Goal: Task Accomplishment & Management: Complete application form

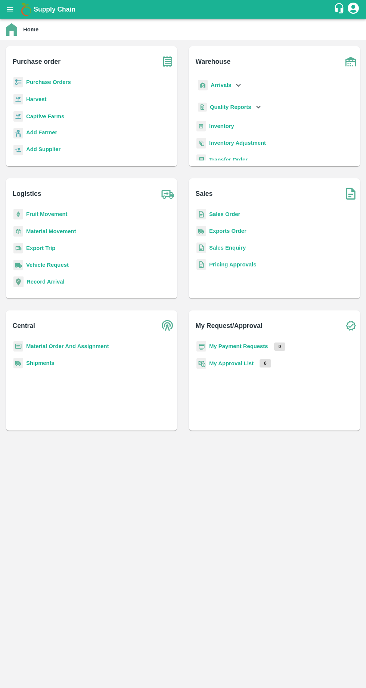
click at [30, 84] on b "Purchase Orders" at bounding box center [48, 82] width 45 height 6
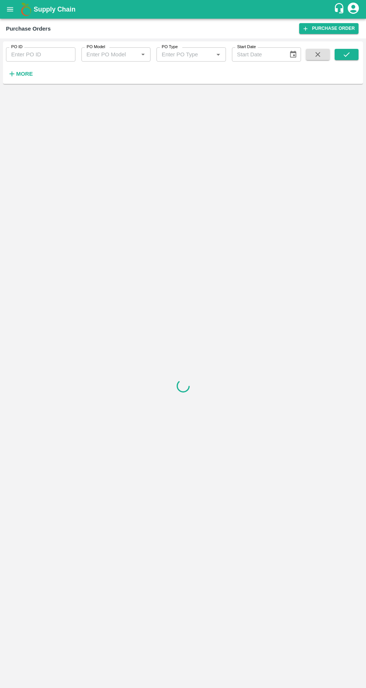
click at [14, 93] on div at bounding box center [183, 386] width 360 height 598
click at [19, 78] on h6 "More" at bounding box center [24, 74] width 17 height 10
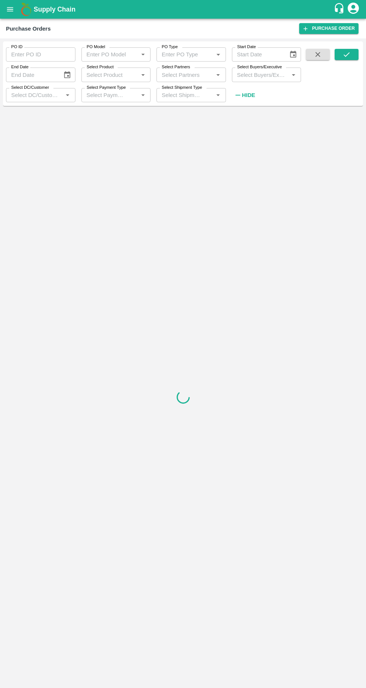
click at [247, 75] on input "Select Buyers/Executive" at bounding box center [260, 75] width 53 height 10
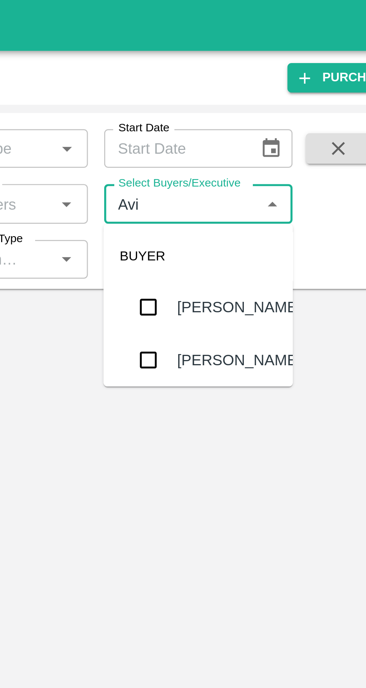
type input "Avinash"
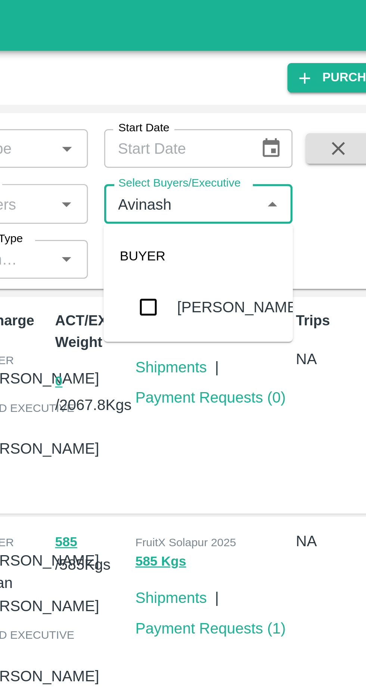
click at [247, 114] on input "checkbox" at bounding box center [247, 112] width 15 height 15
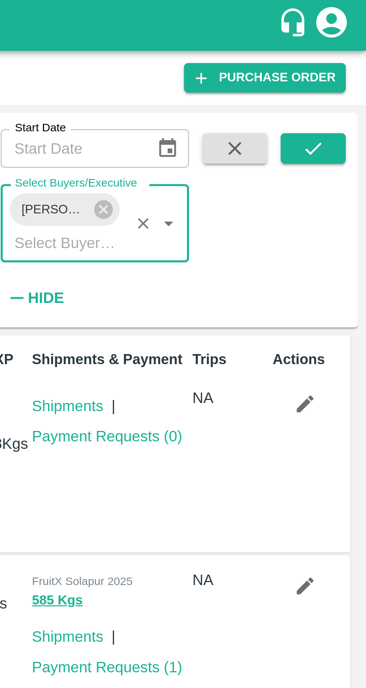
click at [344, 56] on icon "submit" at bounding box center [346, 54] width 6 height 4
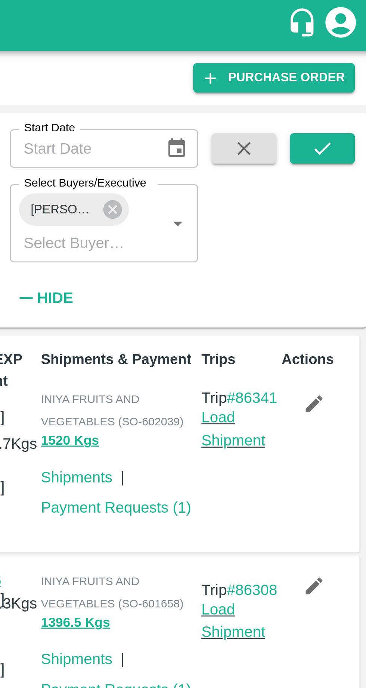
click at [344, 146] on icon "button" at bounding box center [343, 148] width 6 height 6
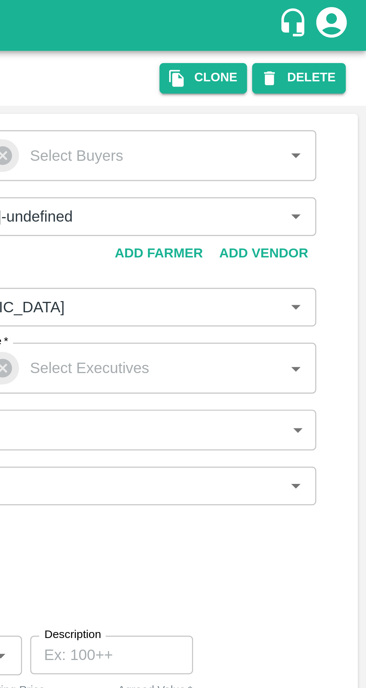
click at [309, 31] on button "Clone" at bounding box center [306, 28] width 32 height 11
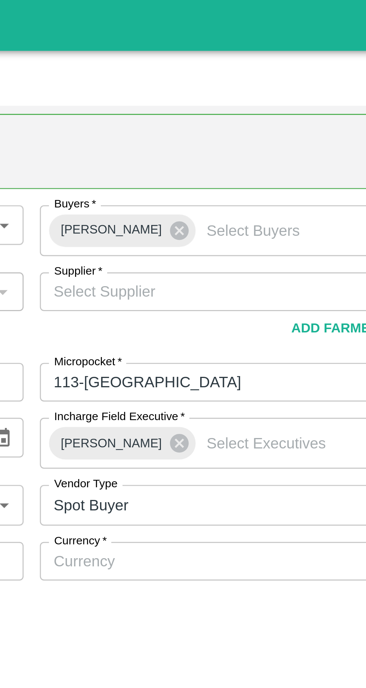
click at [235, 208] on input "Currency   *" at bounding box center [259, 206] width 150 height 10
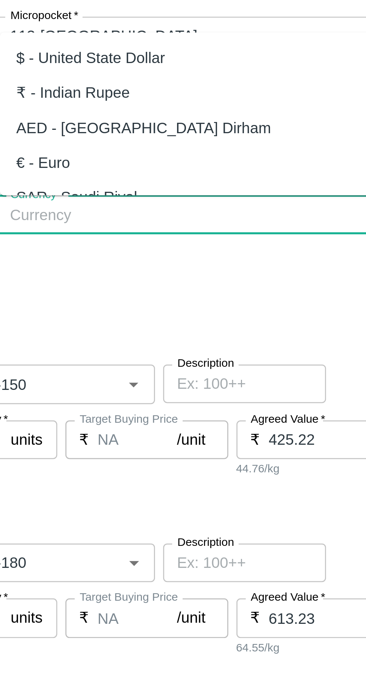
click at [252, 160] on div "₹ - Indian Rupee" at bounding box center [266, 161] width 166 height 13
type input "₹ - Indian Rupee"
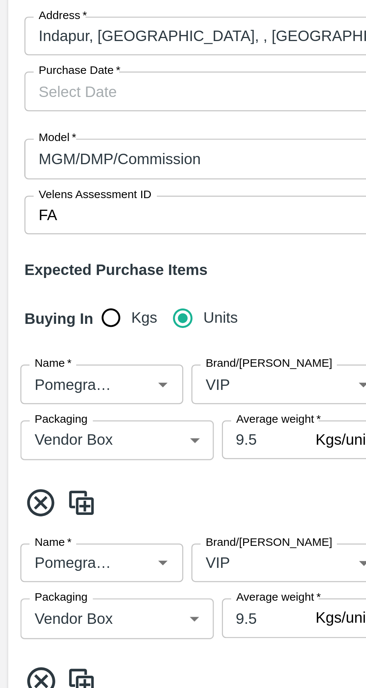
click at [77, 164] on input "Purchase Date   *" at bounding box center [83, 160] width 148 height 14
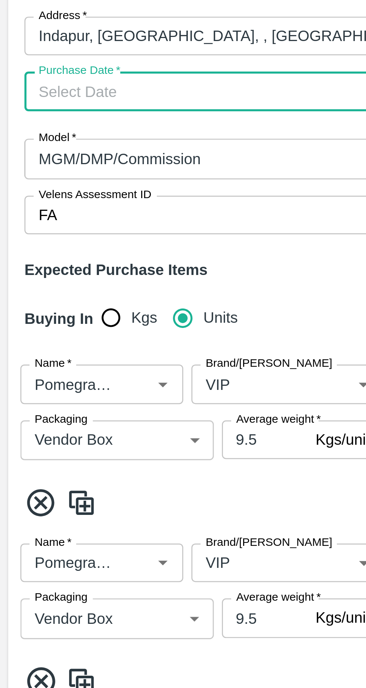
type input "DD/MM/YYYY"
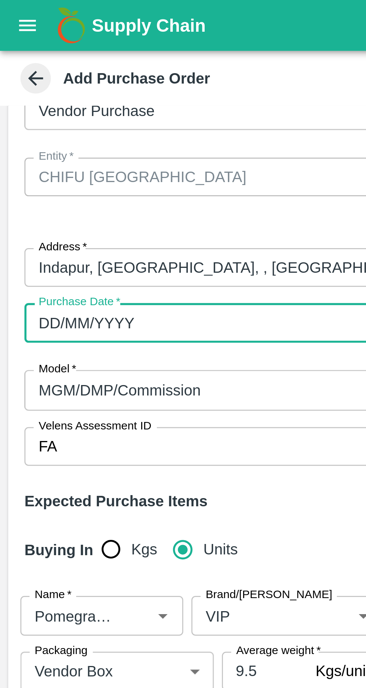
scroll to position [63, 0]
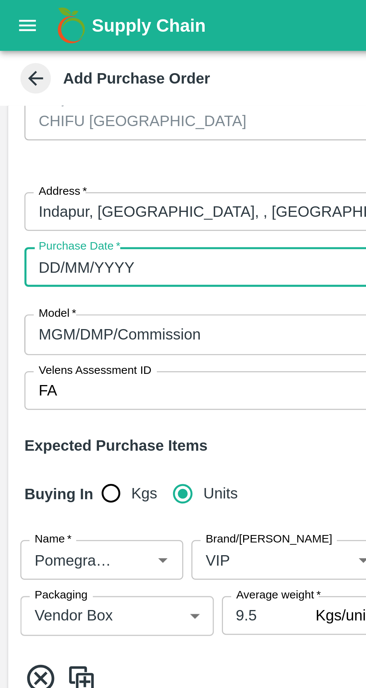
click at [18, 97] on input "DD/MM/YYYY" at bounding box center [83, 98] width 148 height 14
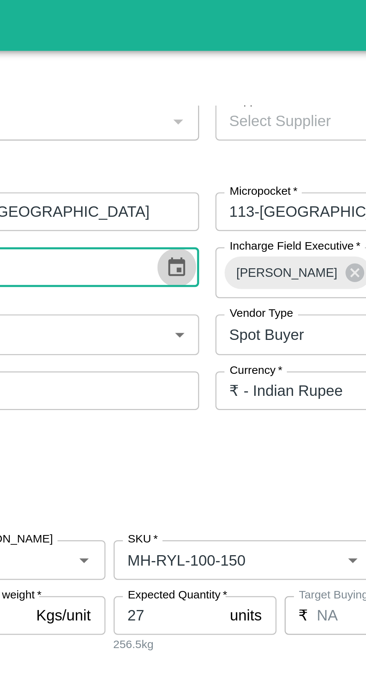
click at [164, 97] on icon "Choose date" at bounding box center [167, 97] width 6 height 7
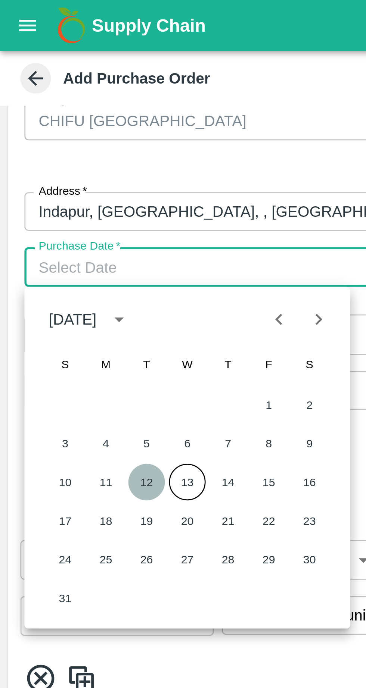
click at [52, 179] on button "12" at bounding box center [53, 176] width 13 height 13
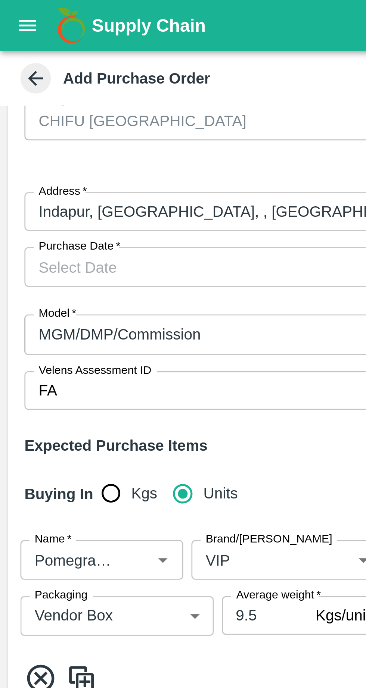
type input "[DATE]"
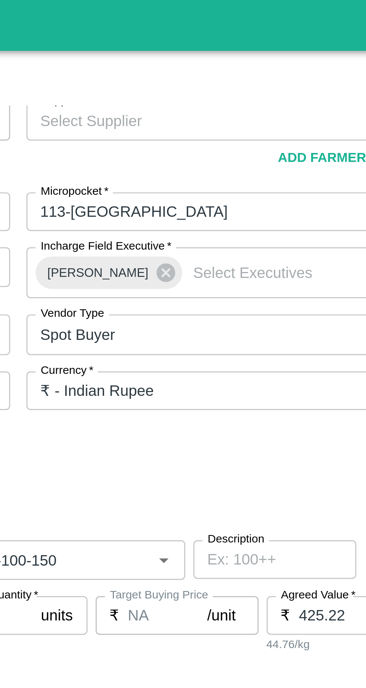
scroll to position [0, 0]
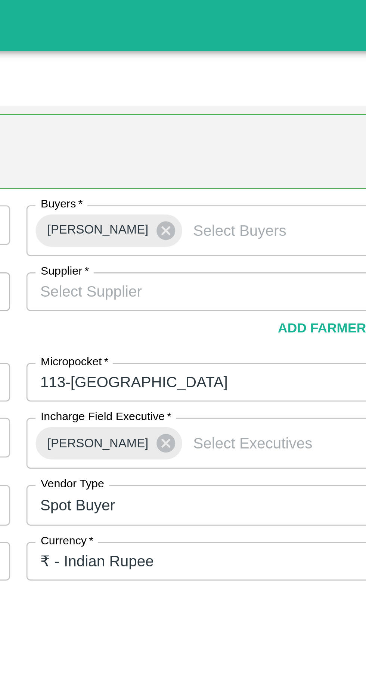
click at [203, 105] on input "Supplier   *" at bounding box center [259, 107] width 150 height 10
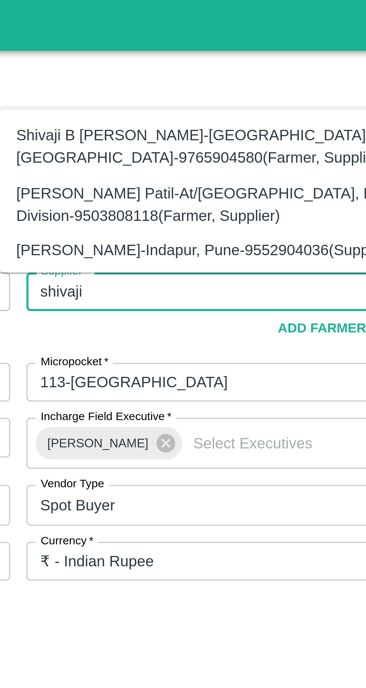
click at [193, 93] on div "[PERSON_NAME]-Indapur, Pune-9552904036(Supplier)" at bounding box center [247, 92] width 138 height 8
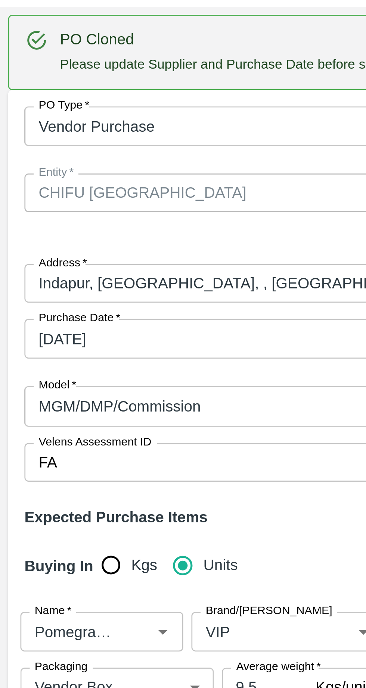
type input "[PERSON_NAME]-Indapur, Pune-9552904036(Supplier)"
click at [91, 263] on input "Brand/[PERSON_NAME]" at bounding box center [94, 268] width 44 height 10
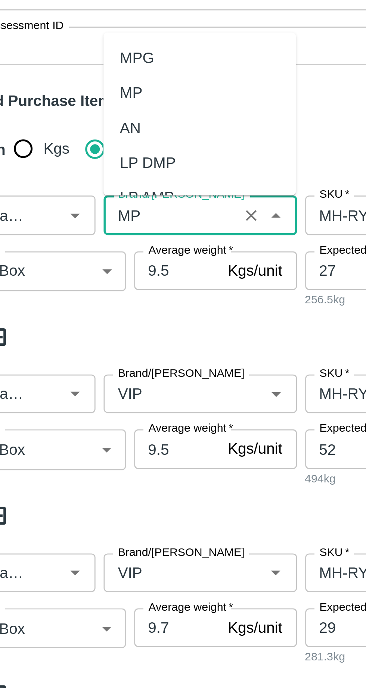
click at [81, 173] on div "MP" at bounding box center [105, 167] width 71 height 13
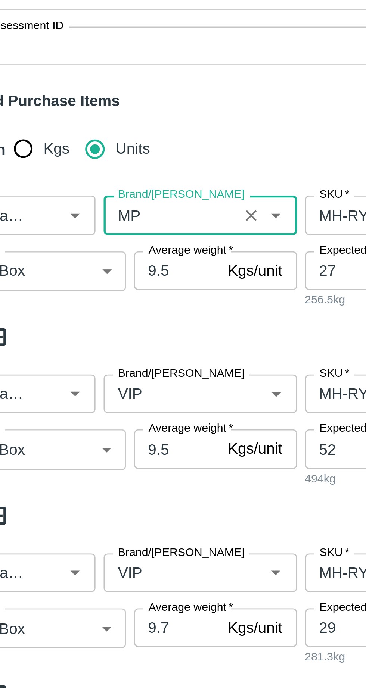
scroll to position [108, 0]
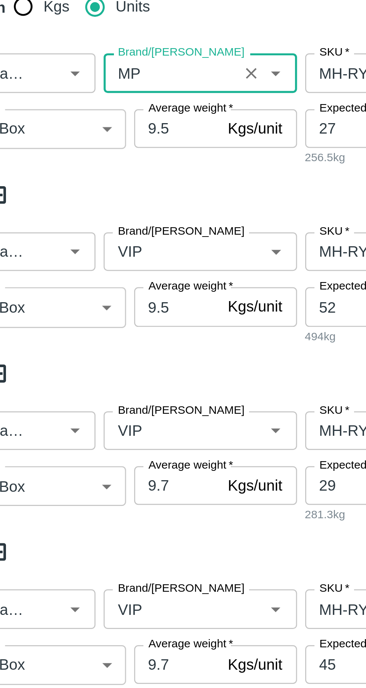
type input "MP"
click at [84, 226] on input "Brand/[PERSON_NAME]" at bounding box center [94, 226] width 44 height 10
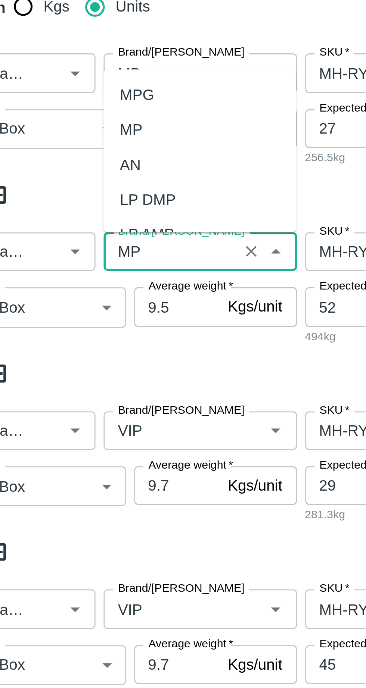
scroll to position [0, 0]
click at [80, 181] on div "MP" at bounding box center [80, 181] width 8 height 8
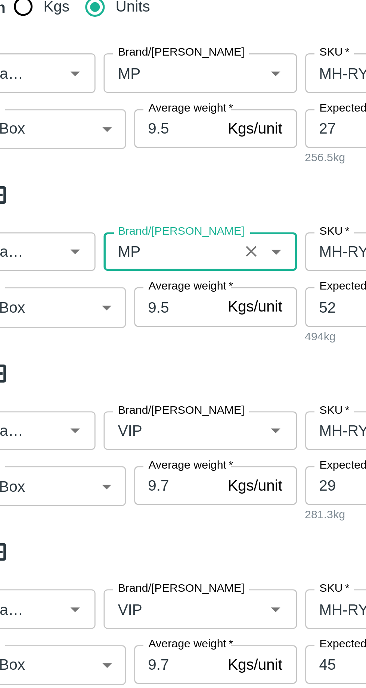
scroll to position [172, 0]
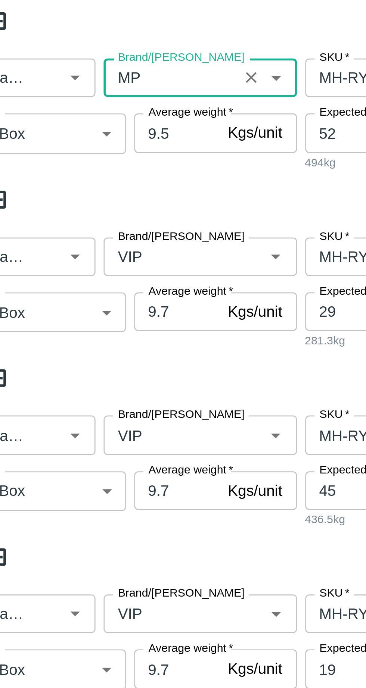
type input "MP"
click at [87, 229] on input "Brand/[PERSON_NAME]" at bounding box center [94, 228] width 44 height 10
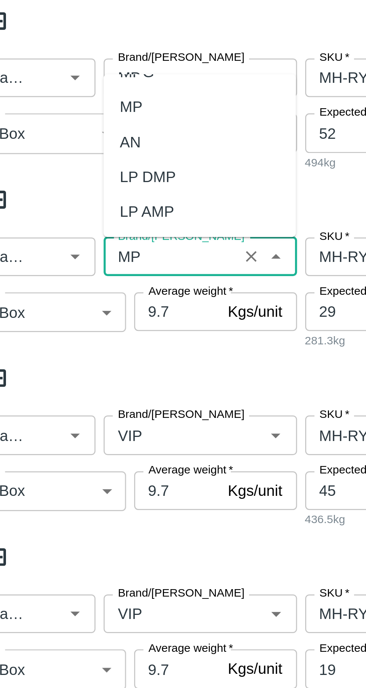
scroll to position [0, 0]
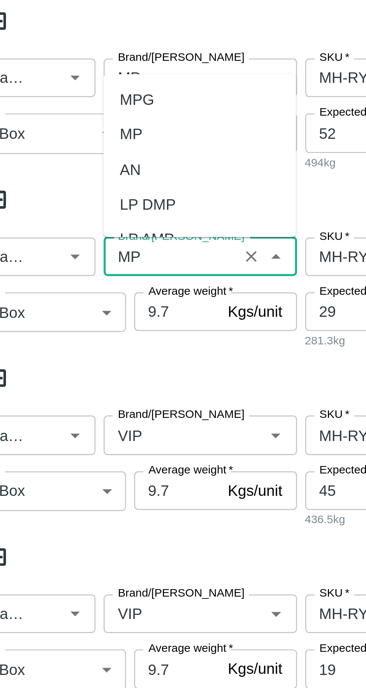
click at [80, 182] on div "MP" at bounding box center [80, 183] width 8 height 8
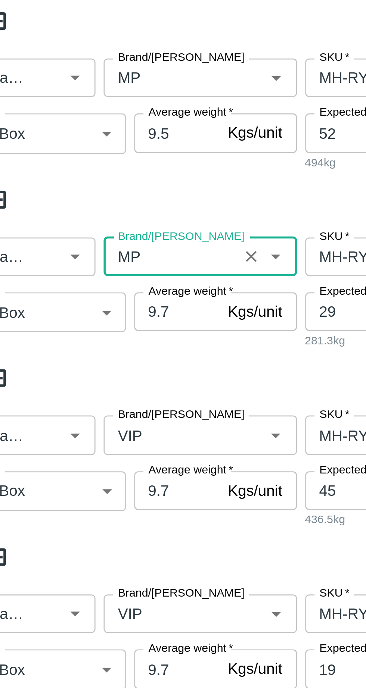
scroll to position [241, 0]
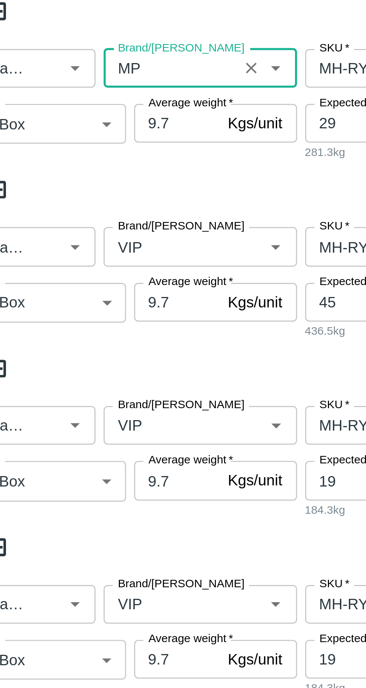
type input "MP"
click at [87, 225] on input "Brand/[PERSON_NAME]" at bounding box center [94, 224] width 44 height 10
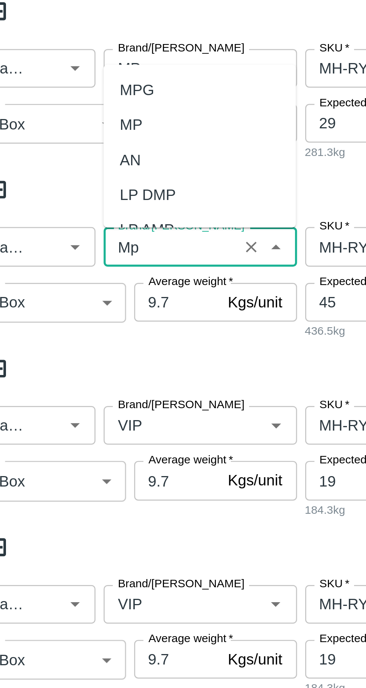
scroll to position [0, 0]
click at [80, 181] on div "MP" at bounding box center [80, 179] width 8 height 8
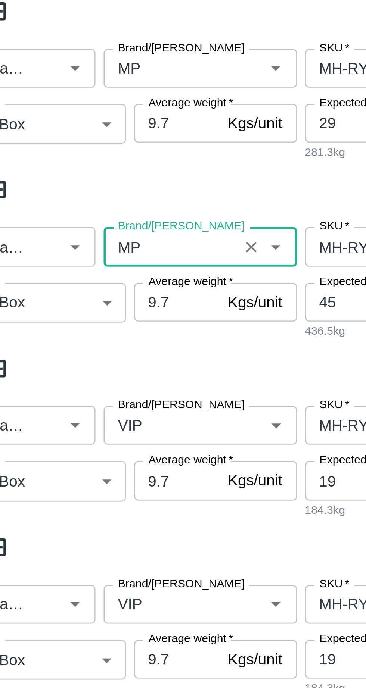
scroll to position [256, 0]
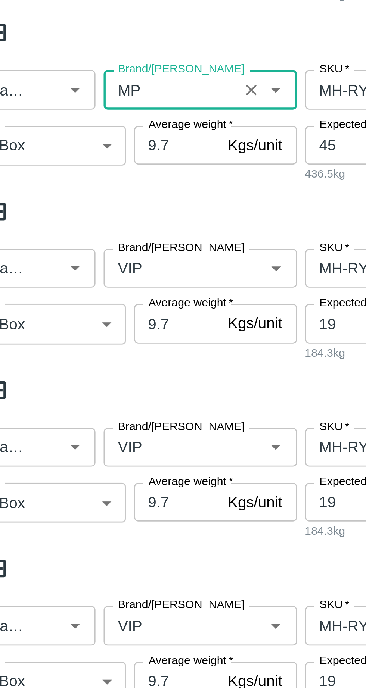
type input "MP"
click at [84, 275] on input "Brand/[PERSON_NAME]" at bounding box center [94, 274] width 44 height 10
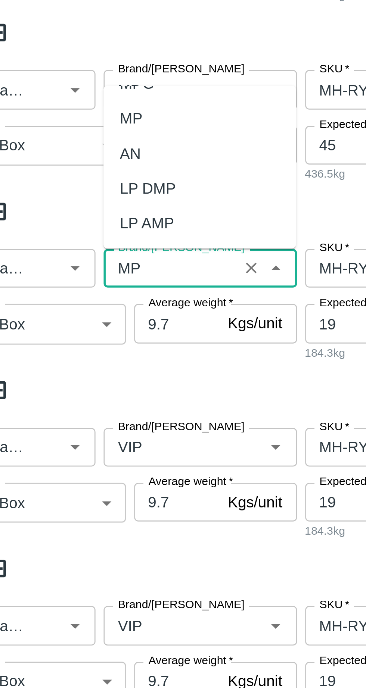
scroll to position [0, 0]
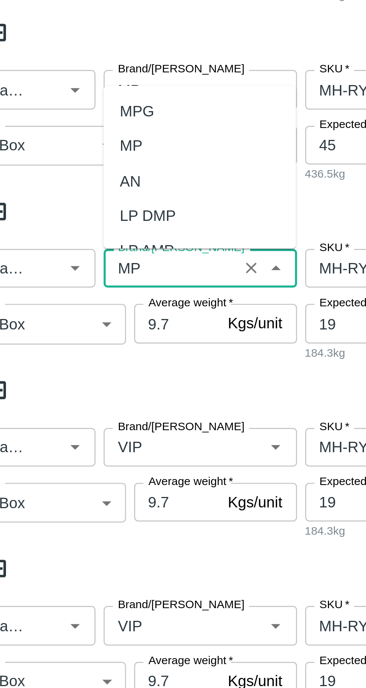
click at [79, 230] on div "MP" at bounding box center [80, 229] width 8 height 8
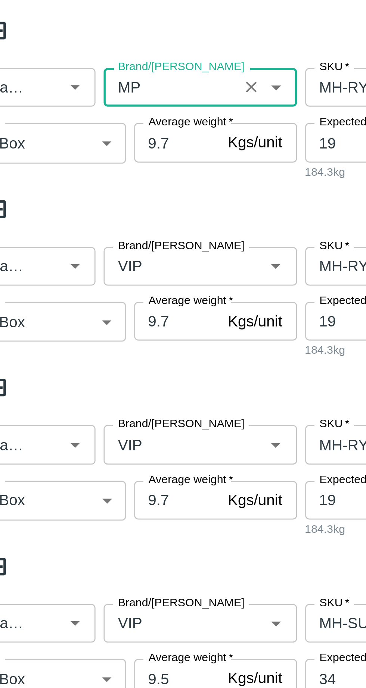
type input "MP"
click at [87, 342] on input "Brand/[PERSON_NAME]" at bounding box center [94, 340] width 44 height 10
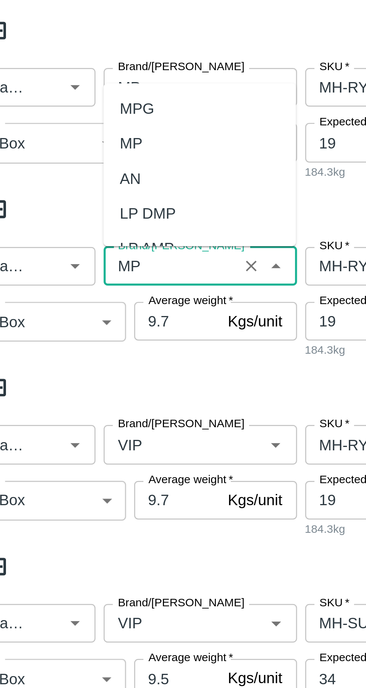
click at [76, 294] on div "MP" at bounding box center [80, 295] width 8 height 8
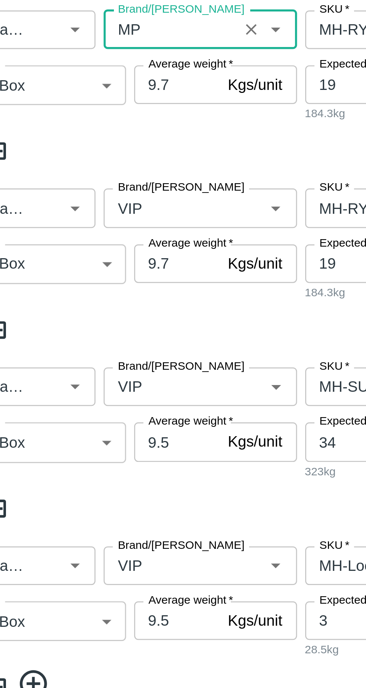
type input "MP"
click at [85, 405] on input "Brand/[PERSON_NAME]" at bounding box center [94, 406] width 44 height 10
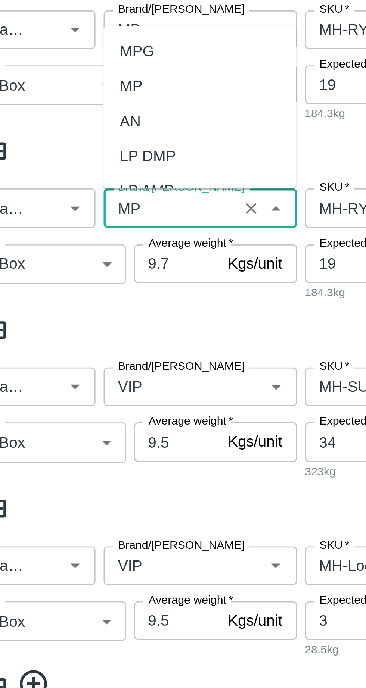
click at [79, 361] on div "MP" at bounding box center [80, 360] width 8 height 8
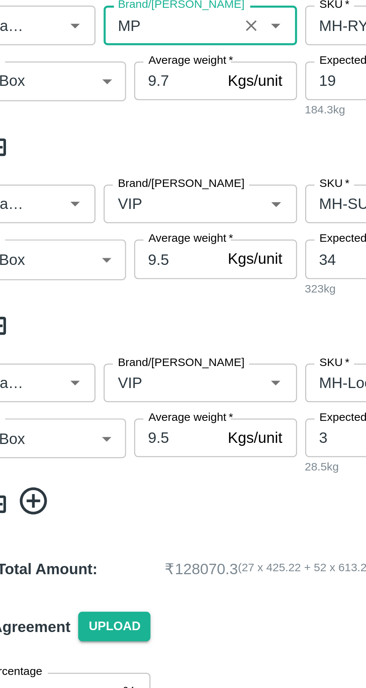
type input "MP"
click at [87, 473] on input "Brand/[PERSON_NAME]" at bounding box center [94, 471] width 44 height 10
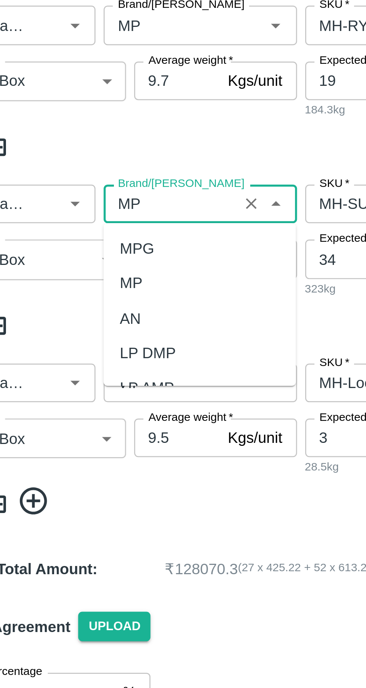
click at [80, 499] on div "MP" at bounding box center [80, 500] width 8 height 8
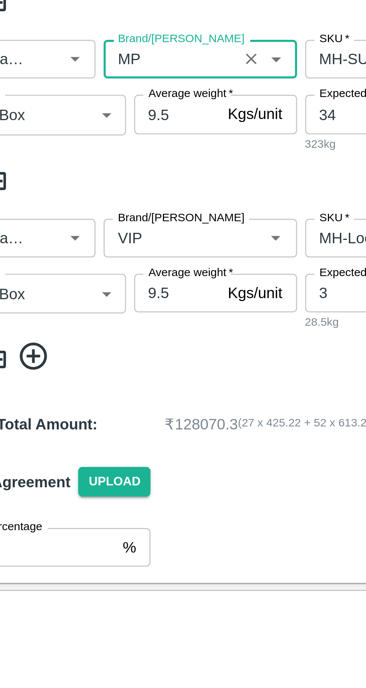
type input "MP"
click at [87, 540] on input "Brand/[PERSON_NAME]" at bounding box center [94, 537] width 44 height 10
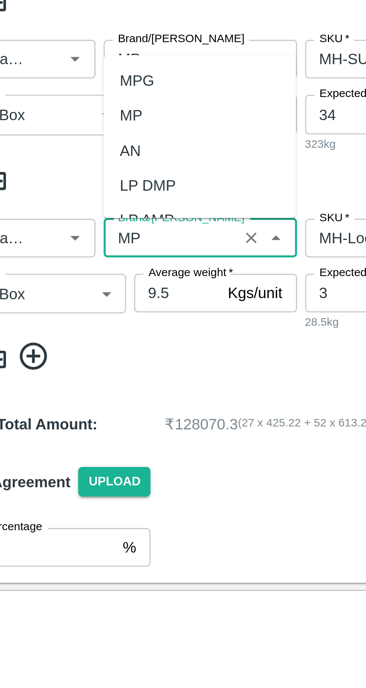
click at [84, 497] on div "MP" at bounding box center [105, 492] width 71 height 13
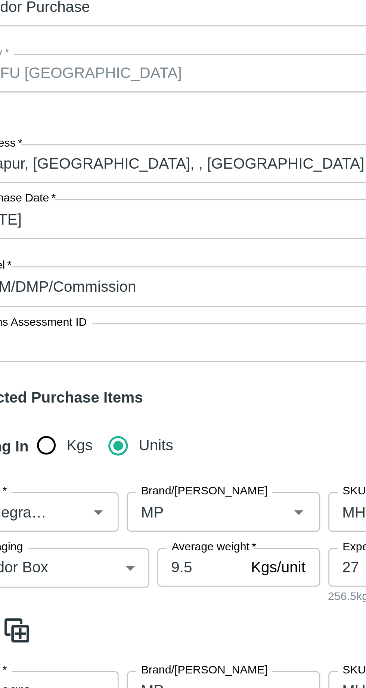
scroll to position [256, 0]
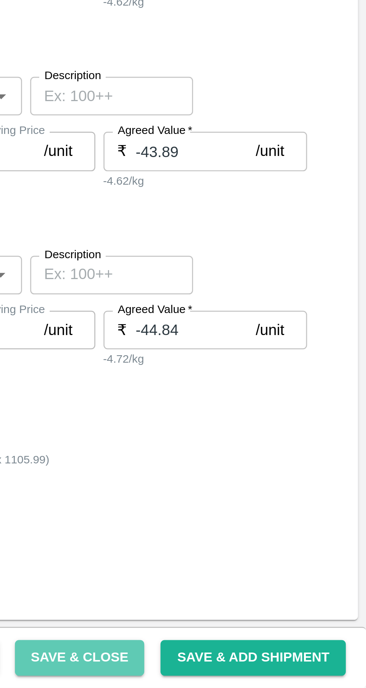
type input "MP"
click at [270, 676] on button "Save & Close" at bounding box center [261, 677] width 48 height 13
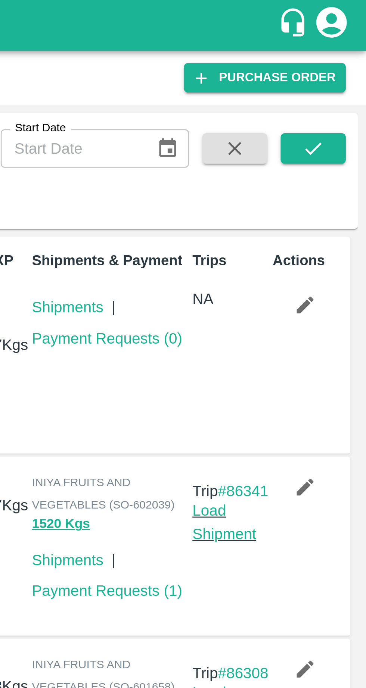
click at [342, 112] on icon "button" at bounding box center [343, 112] width 6 height 6
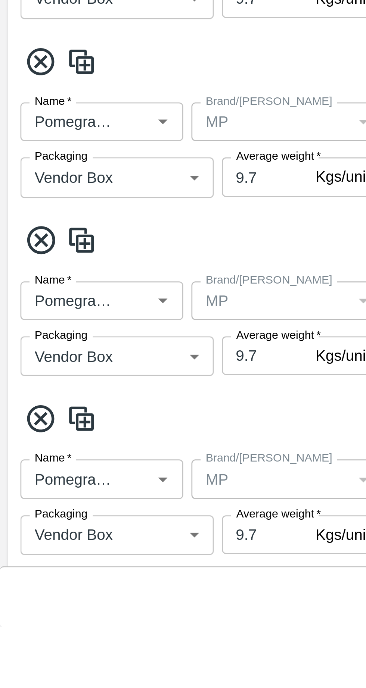
scroll to position [37, 0]
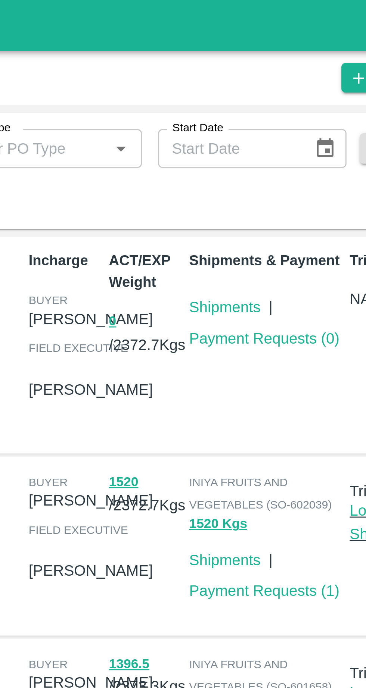
click at [256, 110] on link "Shipments" at bounding box center [256, 113] width 26 height 6
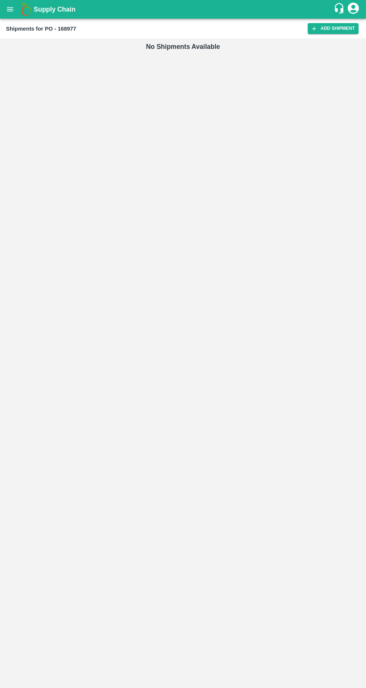
click at [333, 28] on link "Add Shipment" at bounding box center [333, 28] width 51 height 11
